Goal: Information Seeking & Learning: Learn about a topic

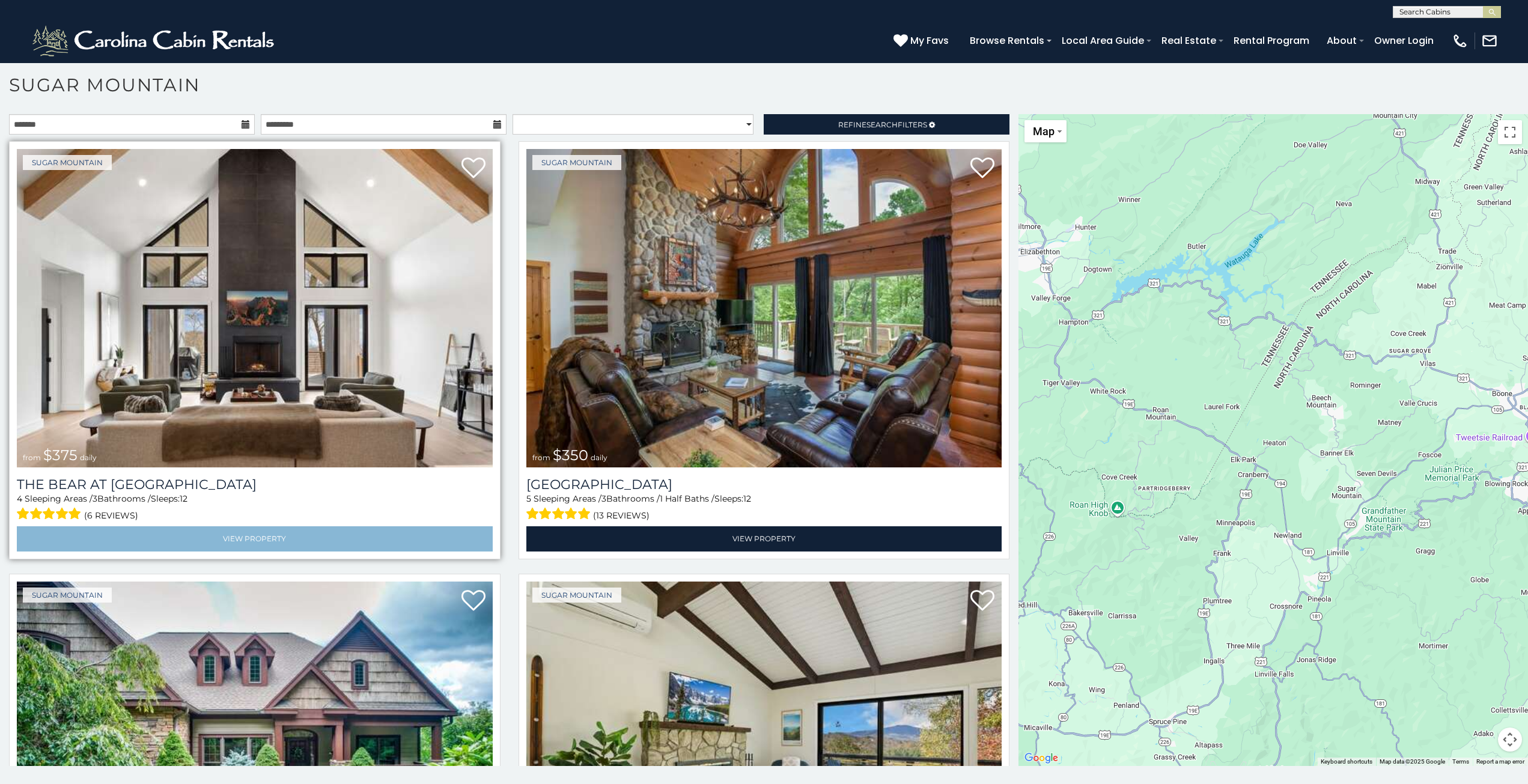
scroll to position [35, 0]
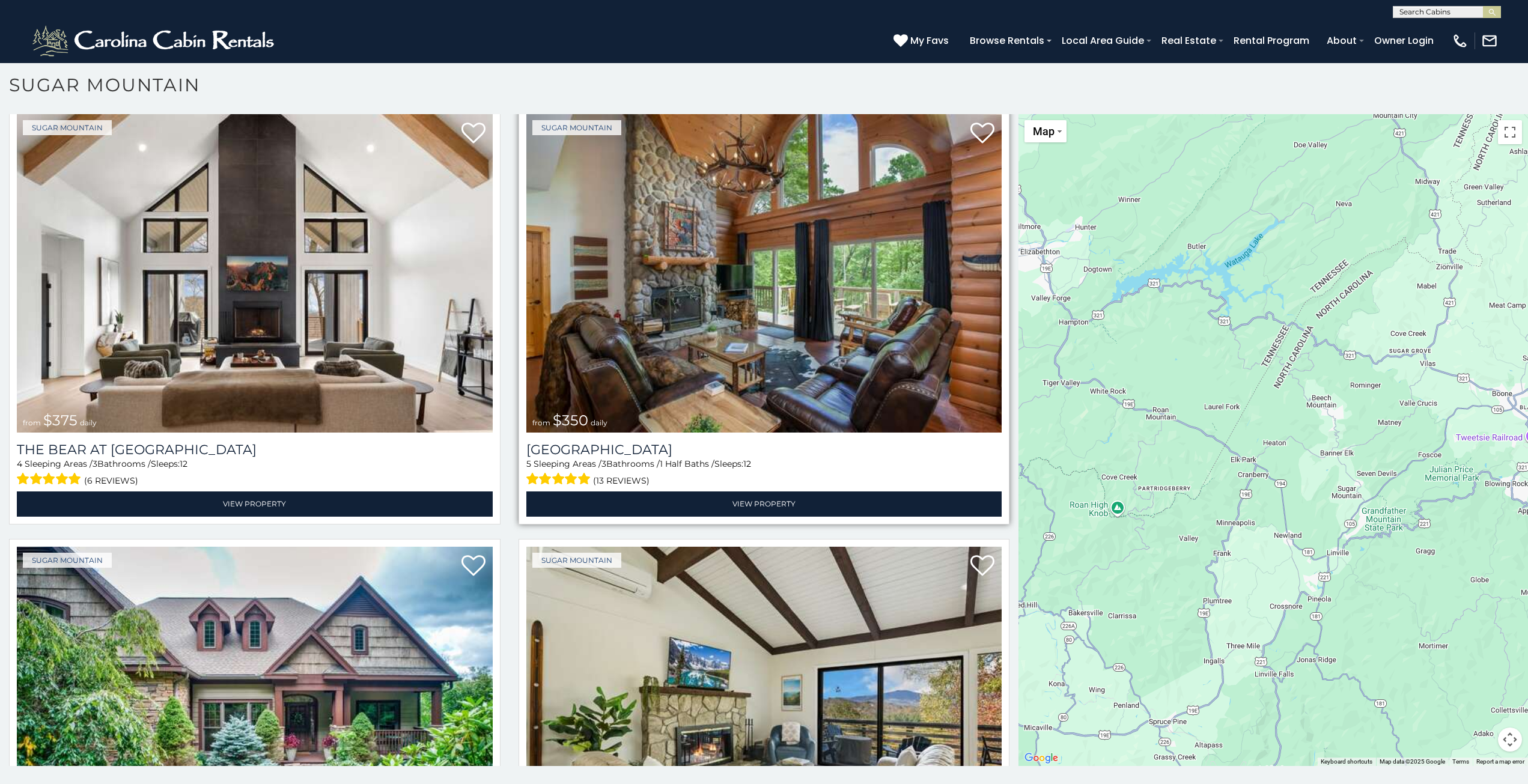
click at [664, 207] on img at bounding box center [764, 273] width 476 height 319
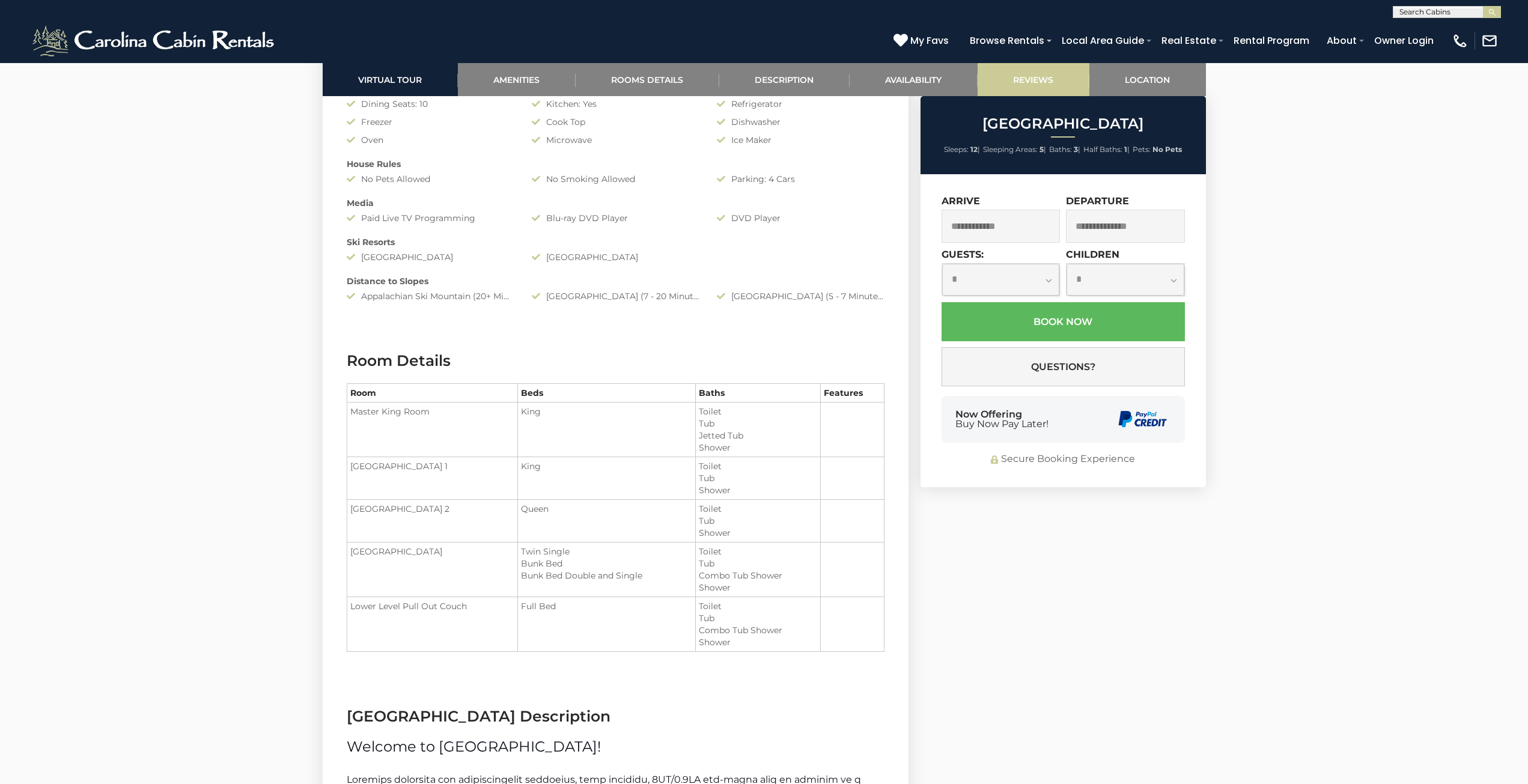
scroll to position [1221, 0]
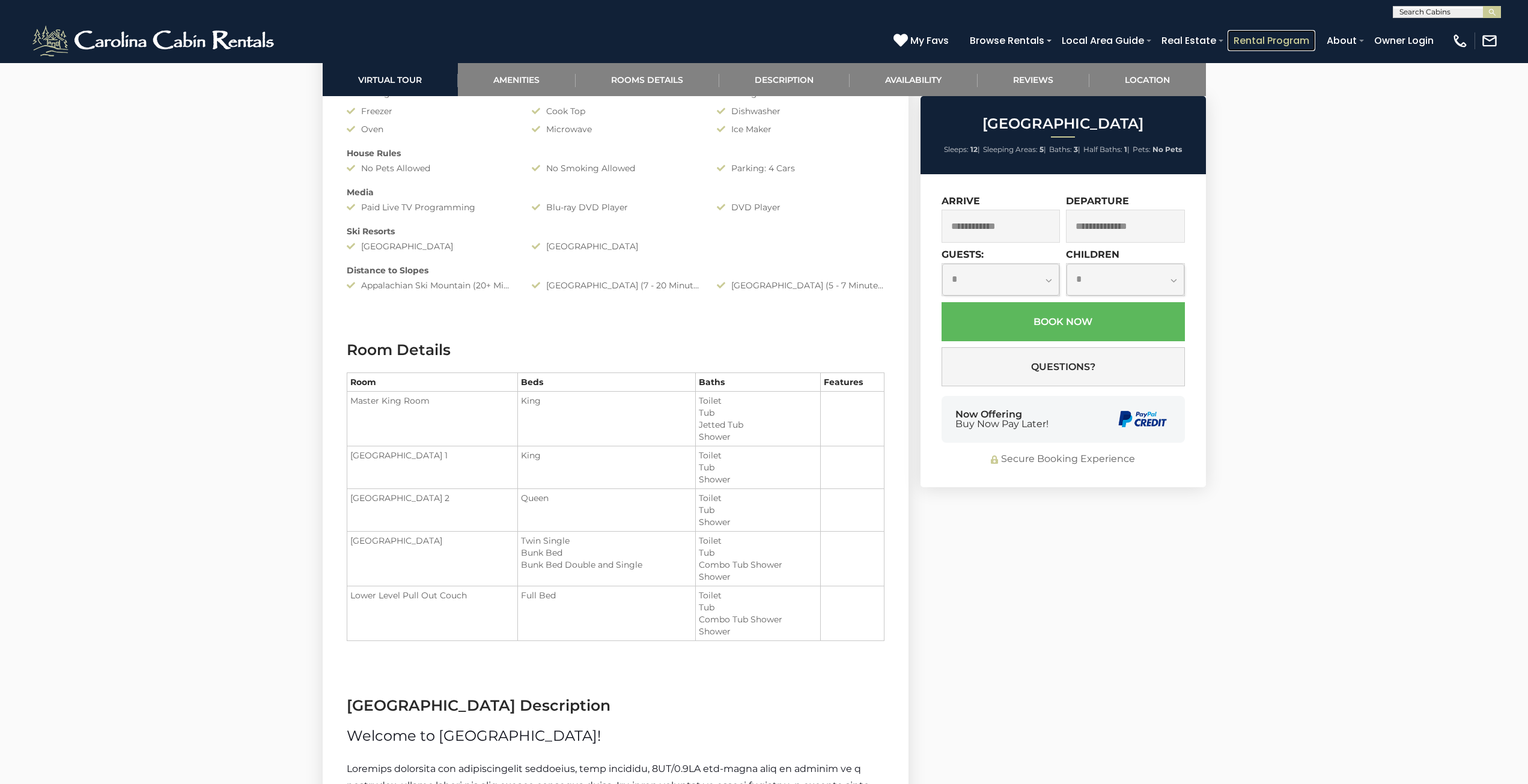
click at [1238, 34] on link "Rental Program" at bounding box center [1272, 41] width 88 height 21
